Goal: Book appointment/travel/reservation

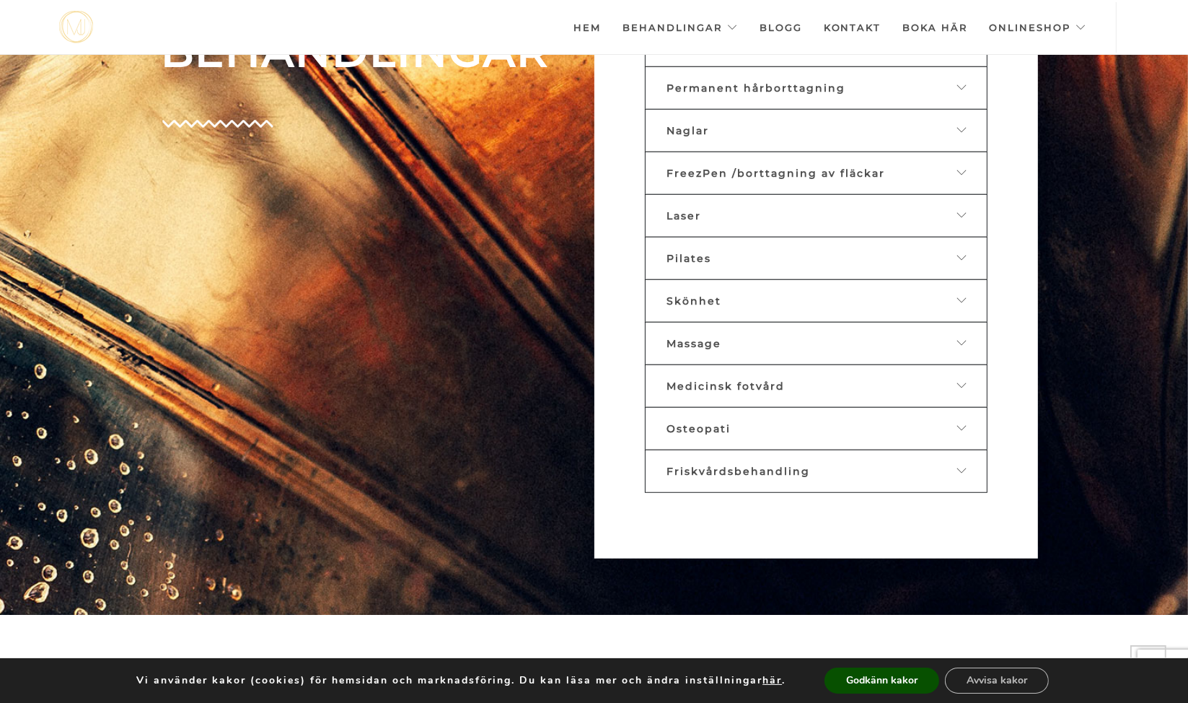
scroll to position [945, 0]
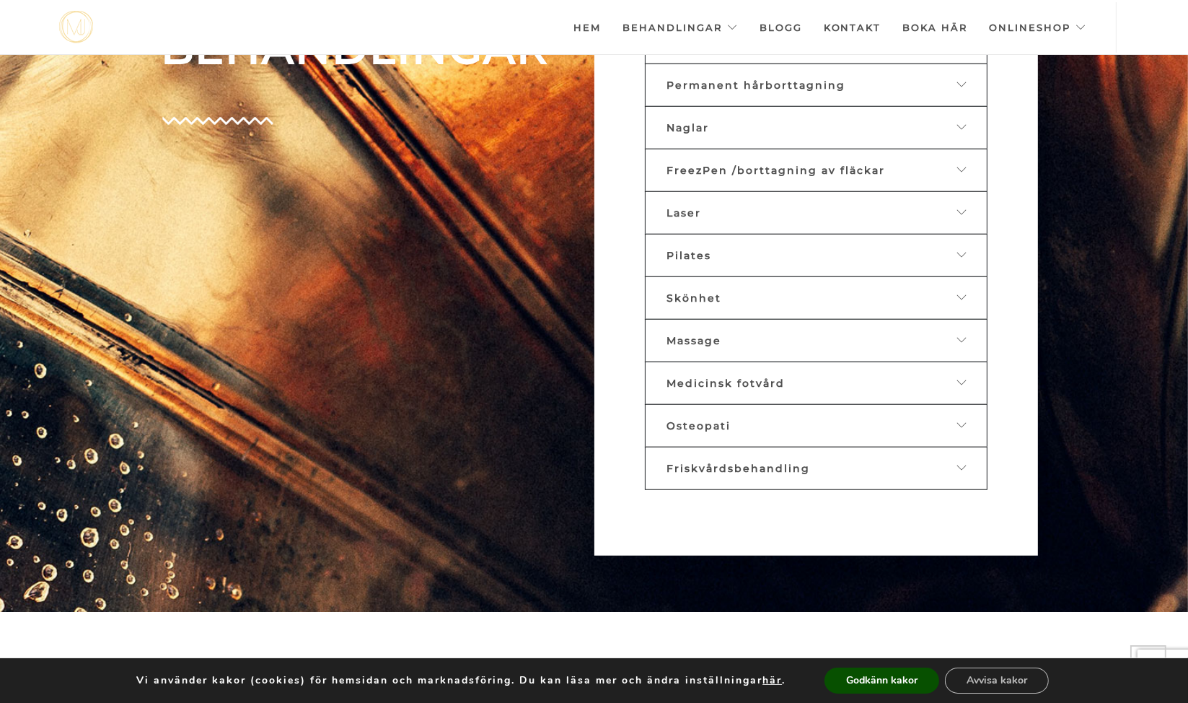
click at [731, 377] on span "Medicinsk fotvård" at bounding box center [726, 383] width 118 height 13
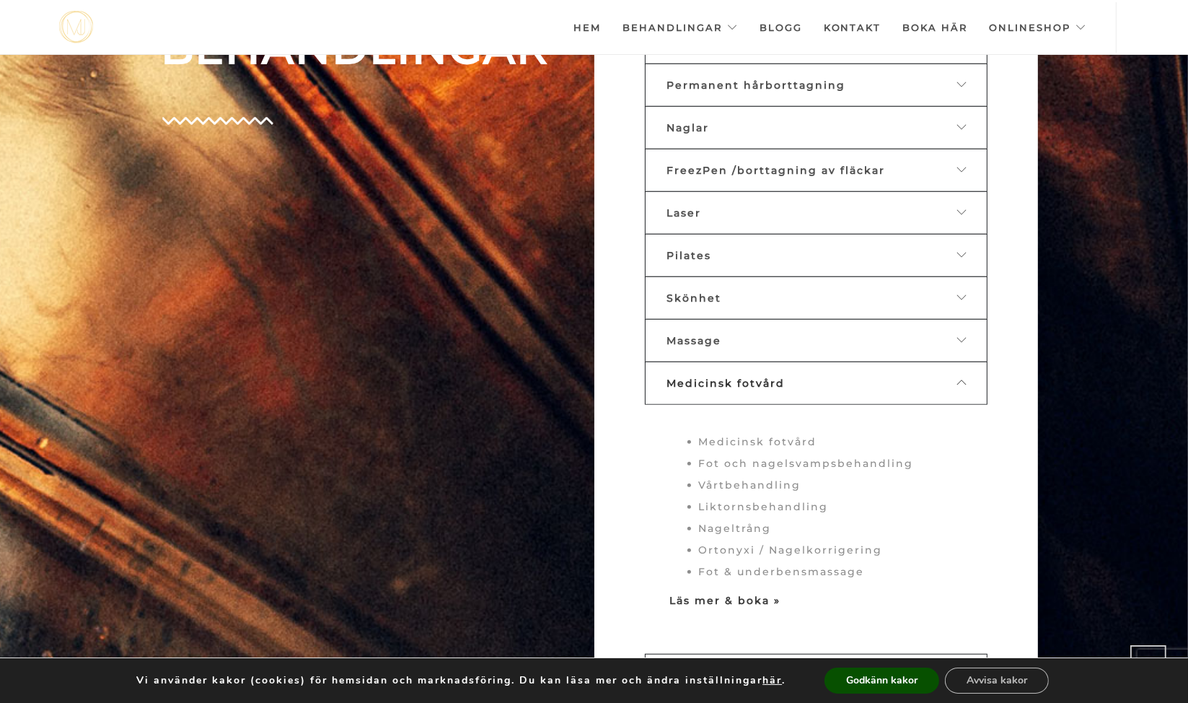
click at [729, 594] on strong "Läs mer & boka »" at bounding box center [725, 600] width 111 height 13
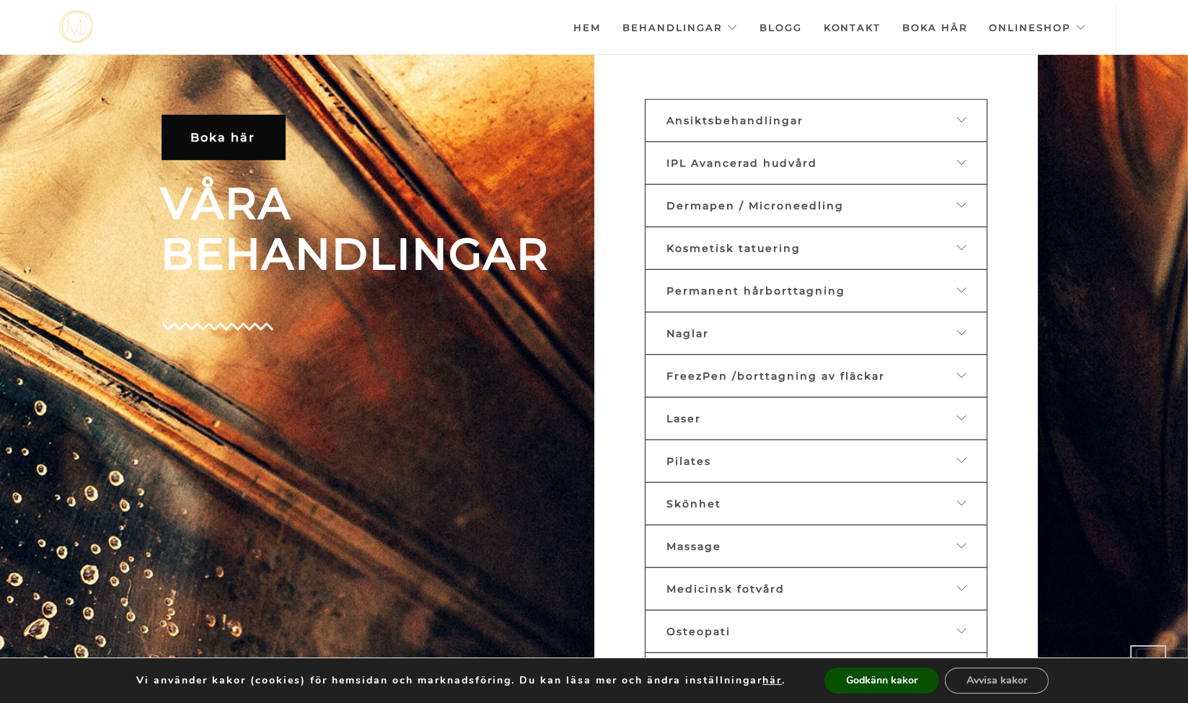
scroll to position [759, 0]
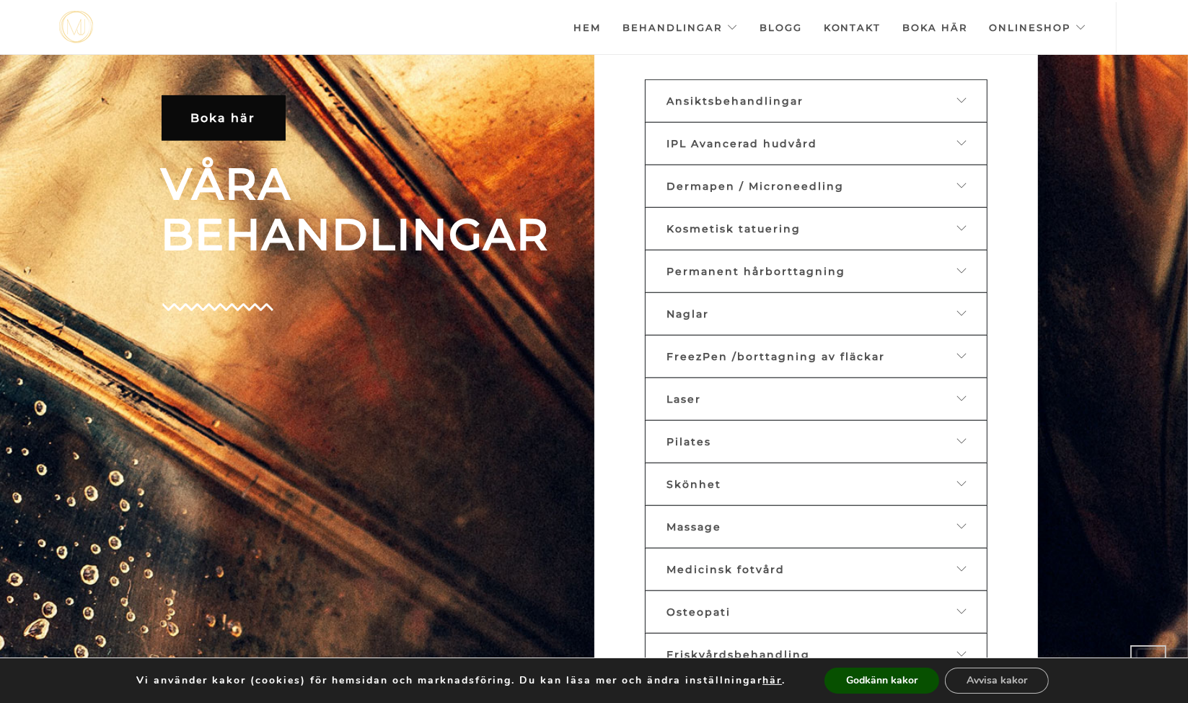
click at [796, 92] on link "Ansiktsbehandlingar" at bounding box center [816, 100] width 343 height 43
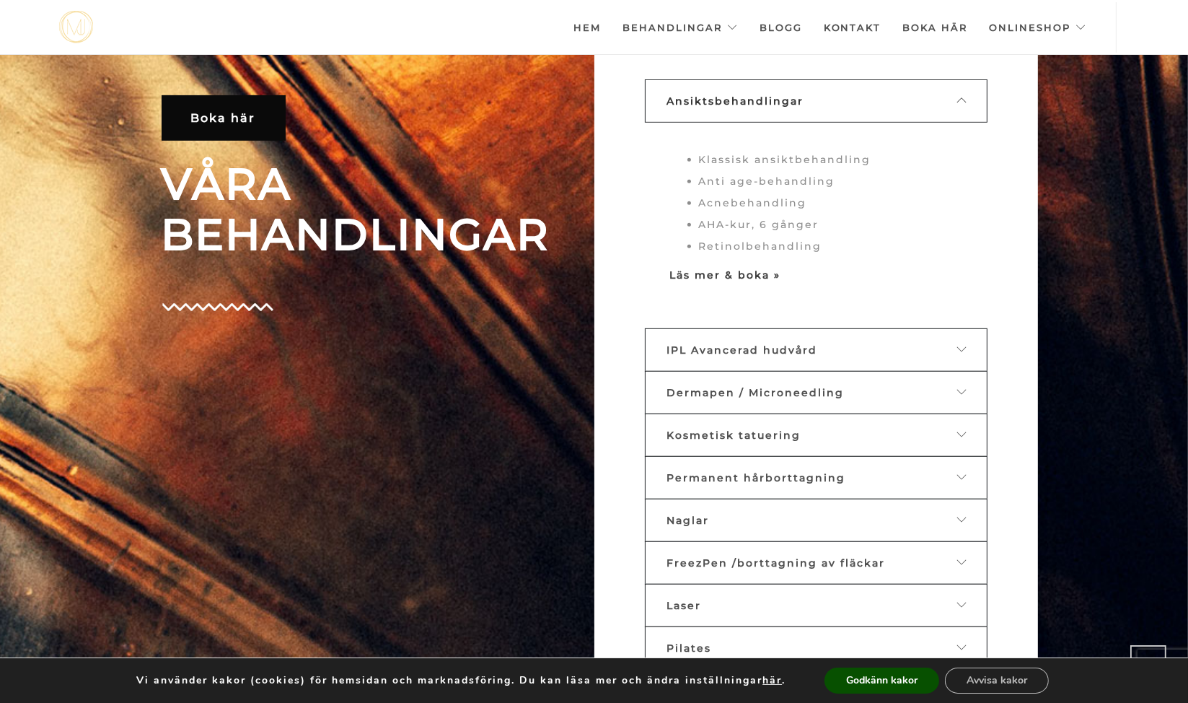
click at [701, 276] on strong "Läs mer & boka »" at bounding box center [725, 274] width 111 height 13
click at [711, 272] on strong "Läs mer & boka »" at bounding box center [725, 274] width 111 height 13
